Goal: Transaction & Acquisition: Purchase product/service

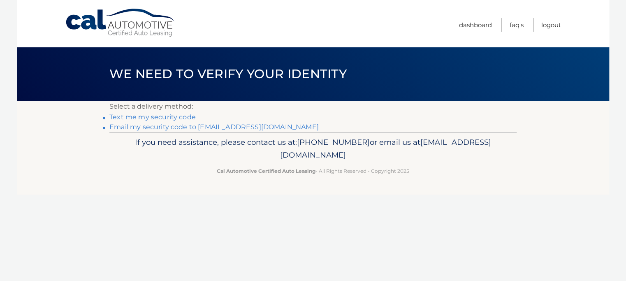
click at [232, 129] on link "Email my security code to d******@optonline.net" at bounding box center [213, 127] width 209 height 8
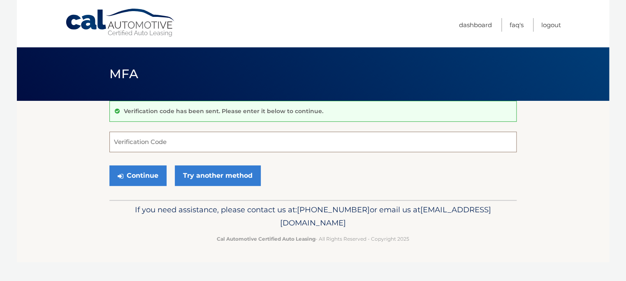
click at [177, 145] on input "Verification Code" at bounding box center [312, 142] width 407 height 21
type input "893557"
click at [150, 171] on button "Continue" at bounding box center [137, 175] width 57 height 21
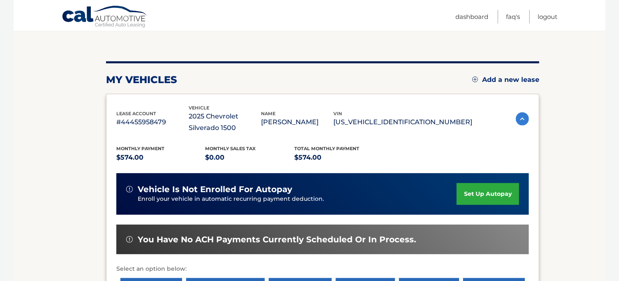
scroll to position [165, 0]
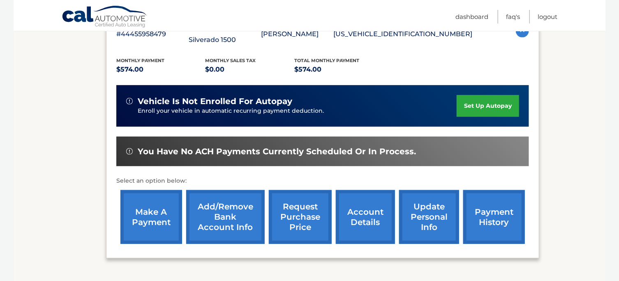
click at [146, 220] on link "make a payment" at bounding box center [152, 217] width 62 height 54
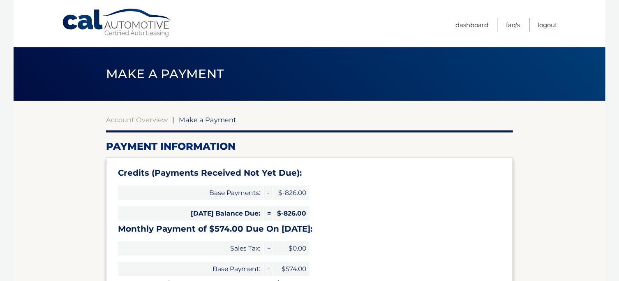
type input "0"
